Goal: Transaction & Acquisition: Download file/media

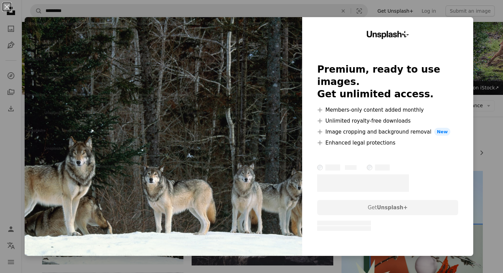
scroll to position [71, 0]
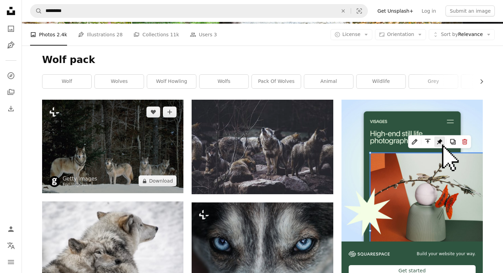
click at [115, 140] on img at bounding box center [112, 146] width 141 height 93
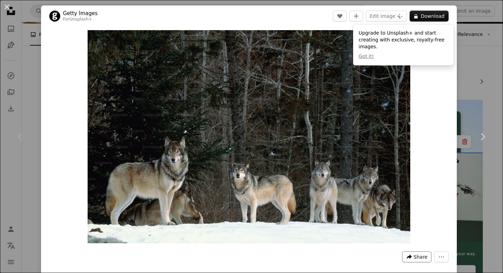
click at [423, 257] on span "Share" at bounding box center [421, 257] width 14 height 10
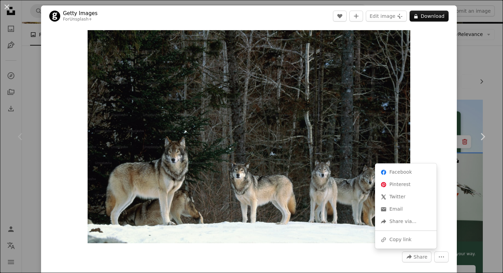
click at [441, 20] on dialog "An X shape Chevron left Chevron right Getty Images For Unsplash+ A heart A plus…" at bounding box center [251, 136] width 503 height 273
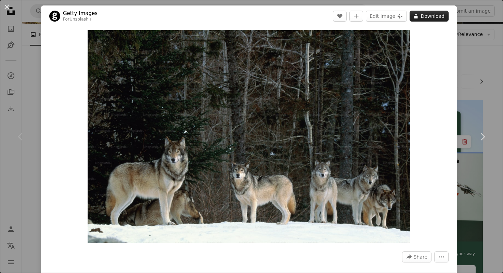
click at [439, 16] on button "A lock Download" at bounding box center [429, 16] width 39 height 11
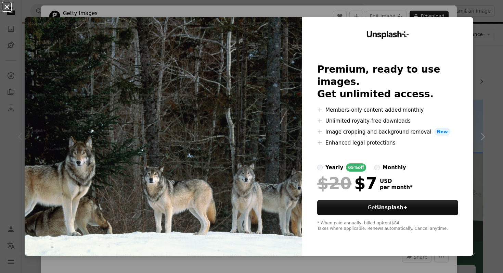
click at [8, 8] on button "An X shape" at bounding box center [7, 7] width 8 height 8
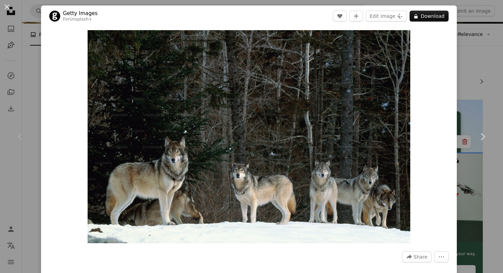
click at [29, 68] on div "An X shape Chevron left Chevron right Getty Images For Unsplash+ A heart A plus…" at bounding box center [251, 136] width 503 height 273
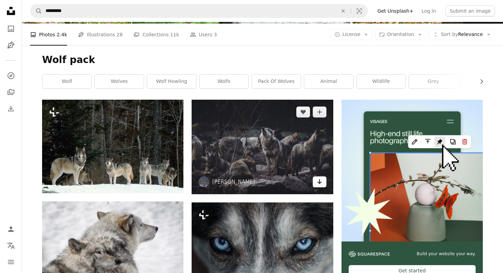
click at [321, 184] on icon "Arrow pointing down" at bounding box center [319, 181] width 5 height 8
